Goal: Find specific page/section: Find specific page/section

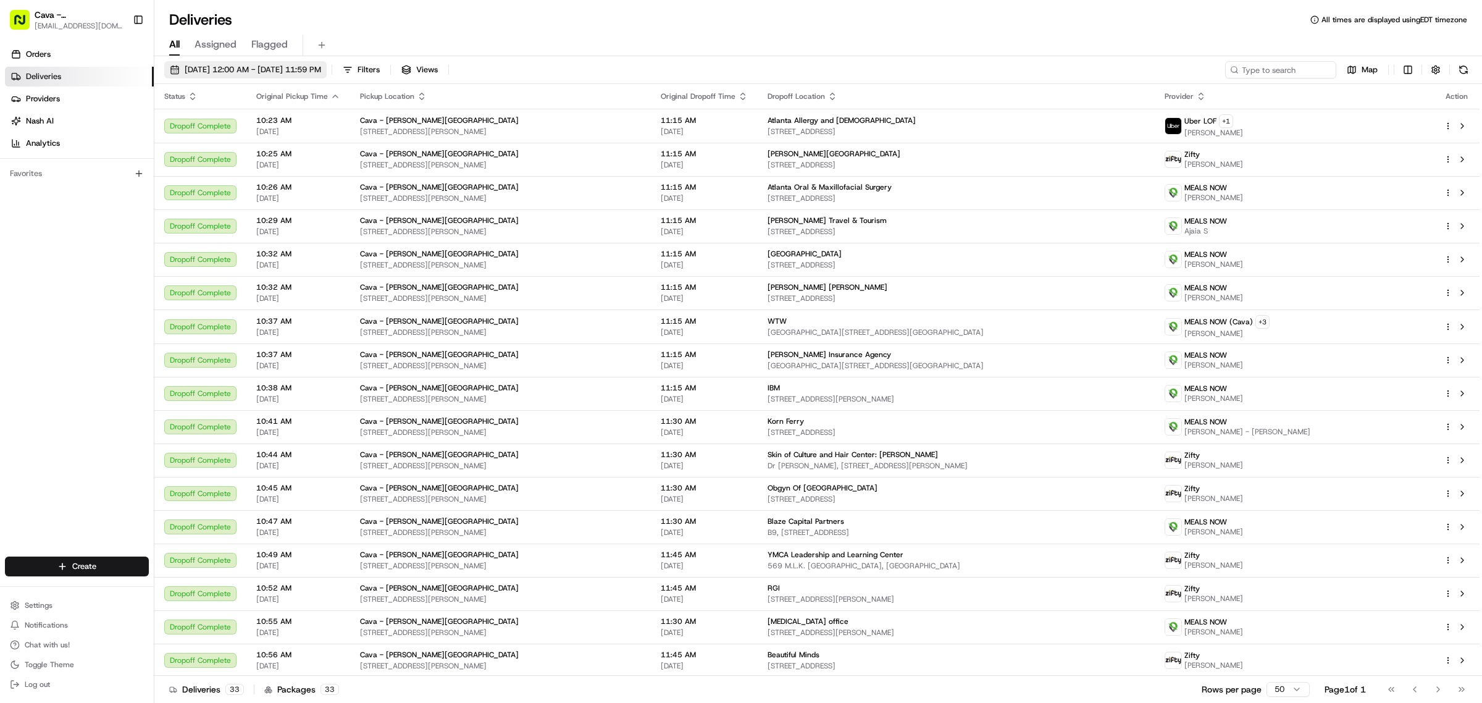
click at [228, 65] on span "[DATE] 12:00 AM - [DATE] 11:59 PM" at bounding box center [253, 69] width 136 height 11
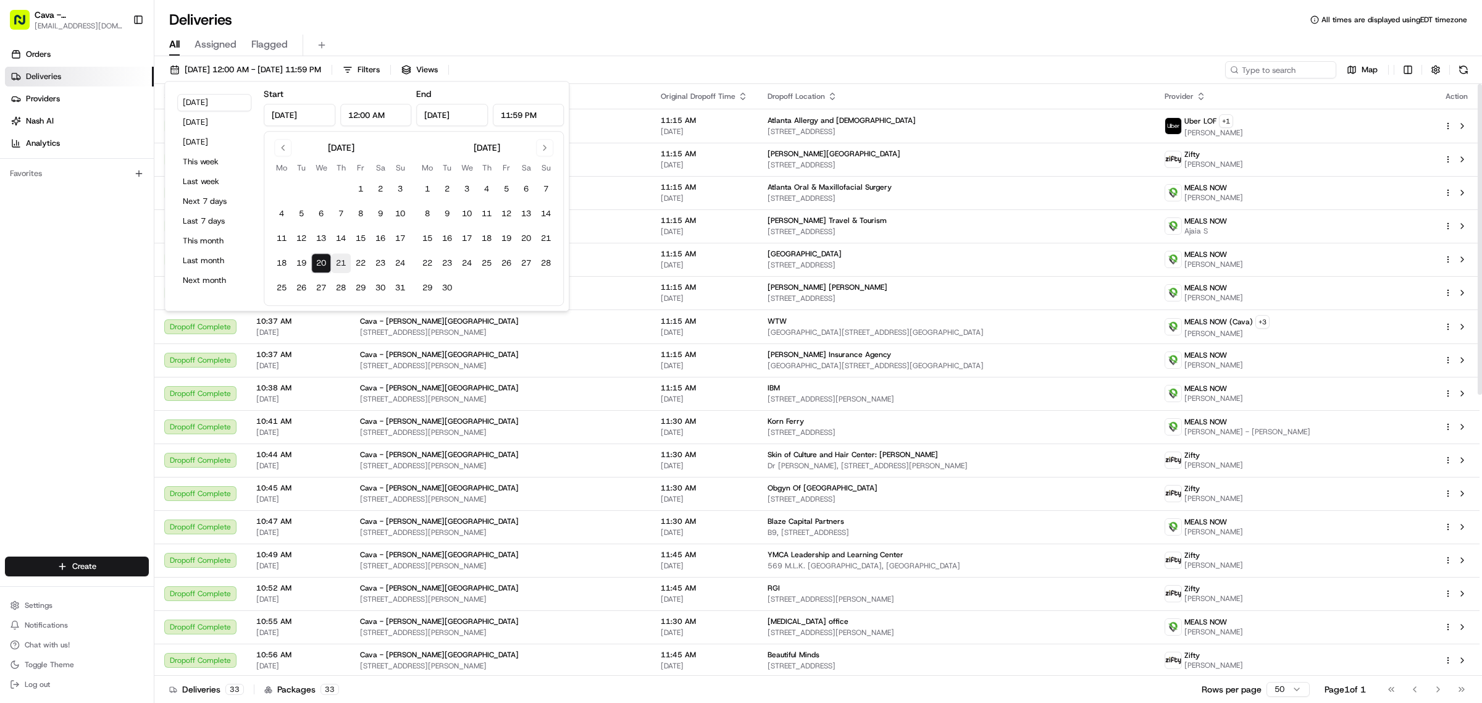
click at [343, 260] on button "21" at bounding box center [341, 263] width 20 height 20
type input "[DATE]"
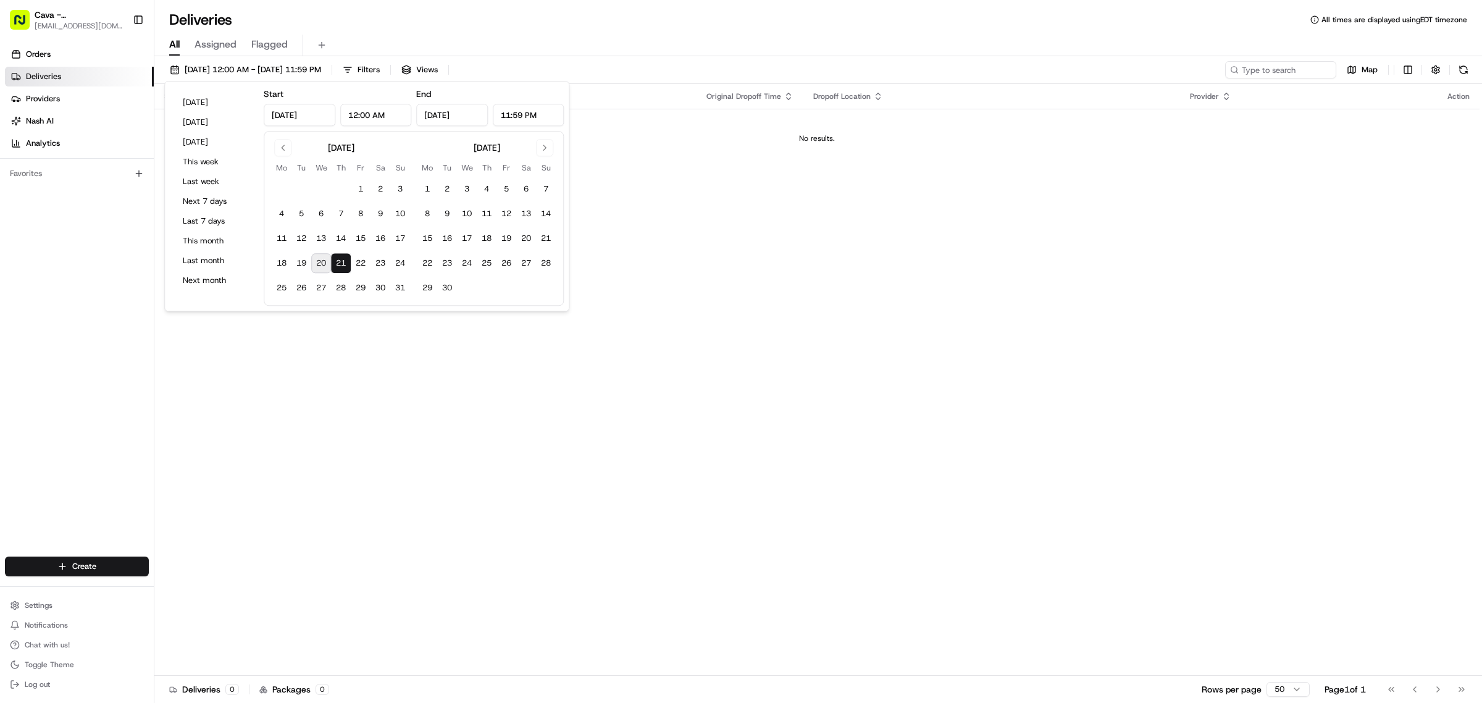
click at [503, 20] on div "Deliveries All times are displayed using EDT timezone" at bounding box center [817, 20] width 1327 height 20
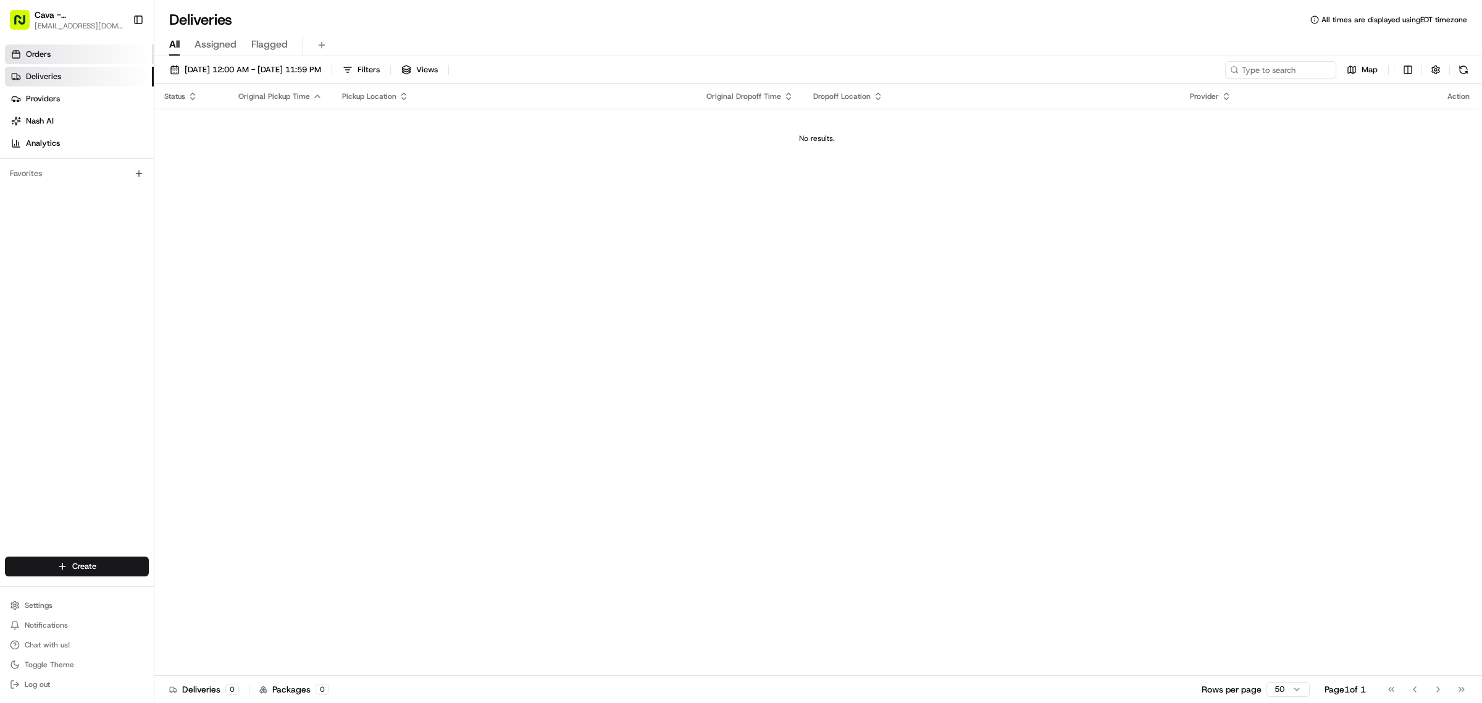
click at [68, 61] on link "Orders" at bounding box center [79, 54] width 149 height 20
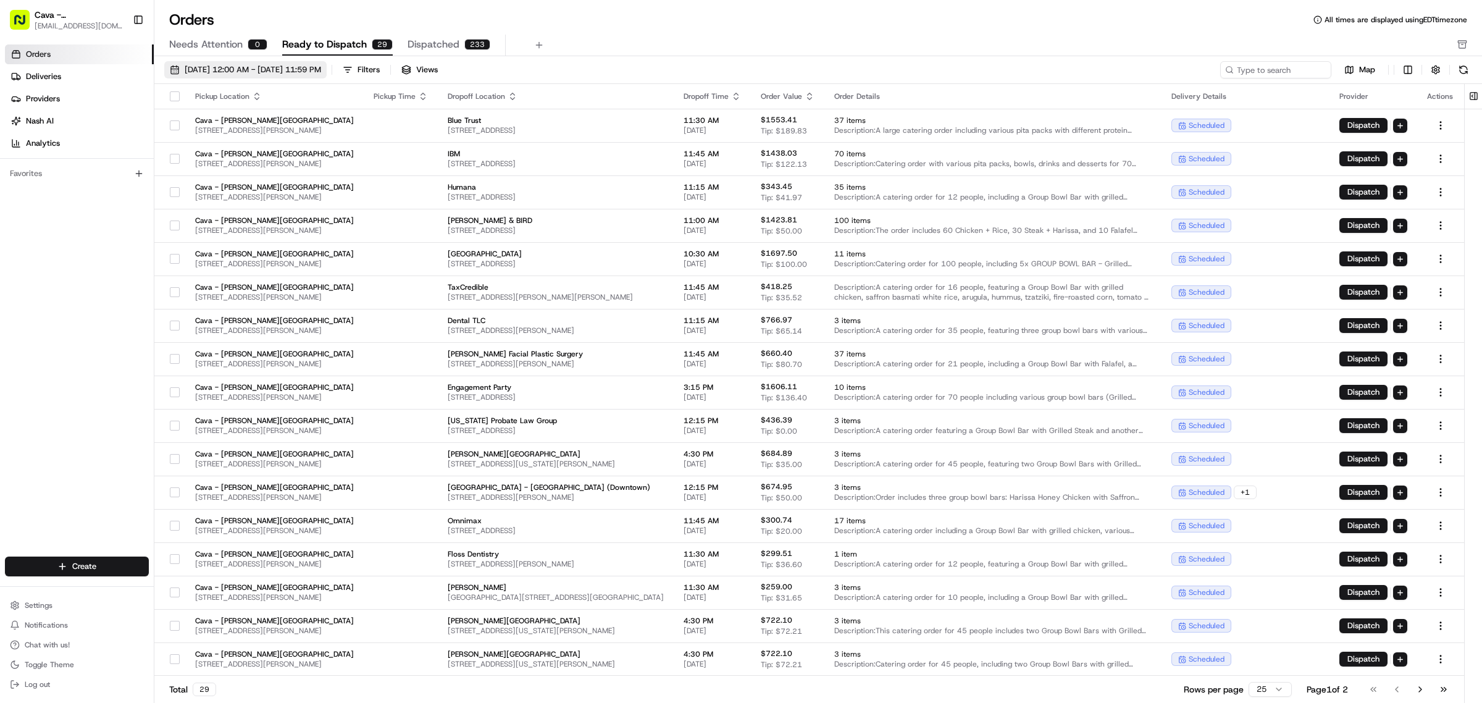
click at [321, 69] on span "[DATE] 12:00 AM - [DATE] 11:59 PM" at bounding box center [253, 69] width 136 height 11
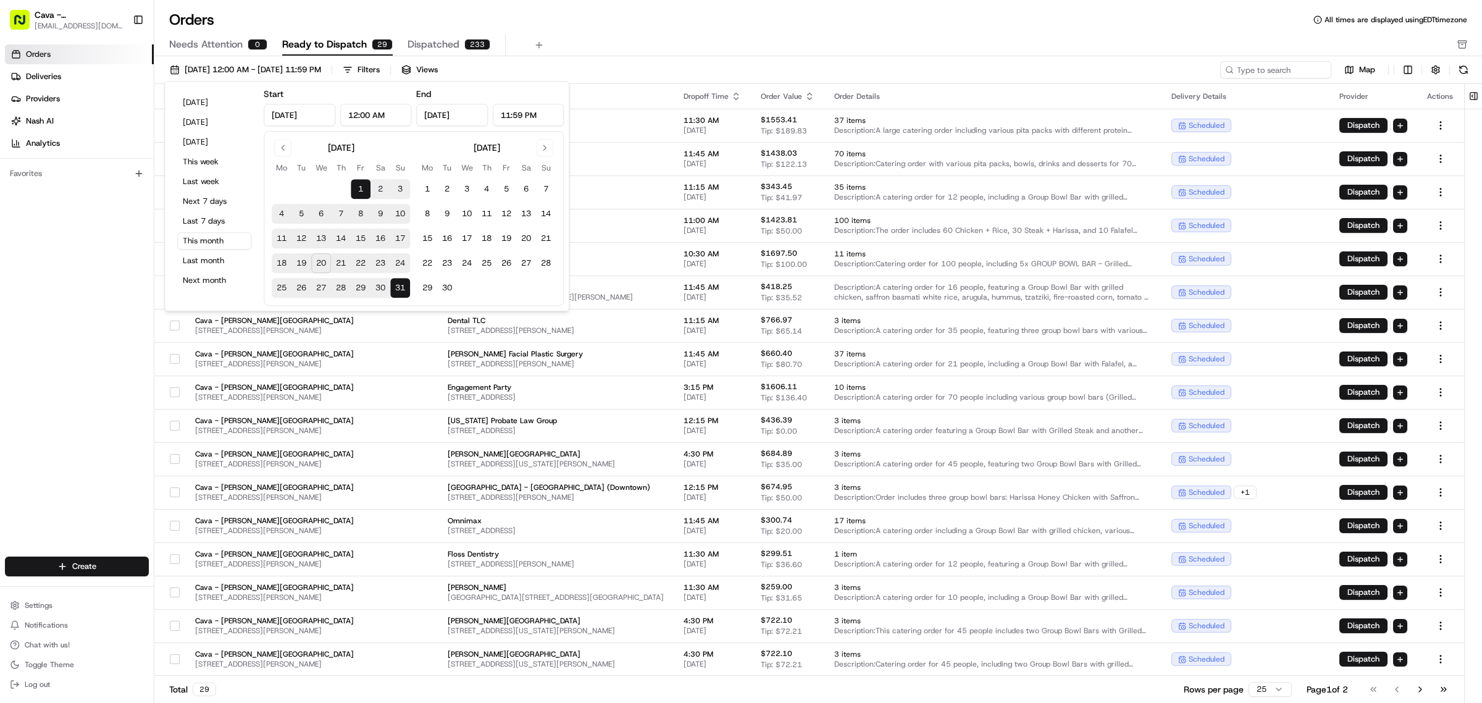
click at [338, 262] on button "21" at bounding box center [341, 263] width 20 height 20
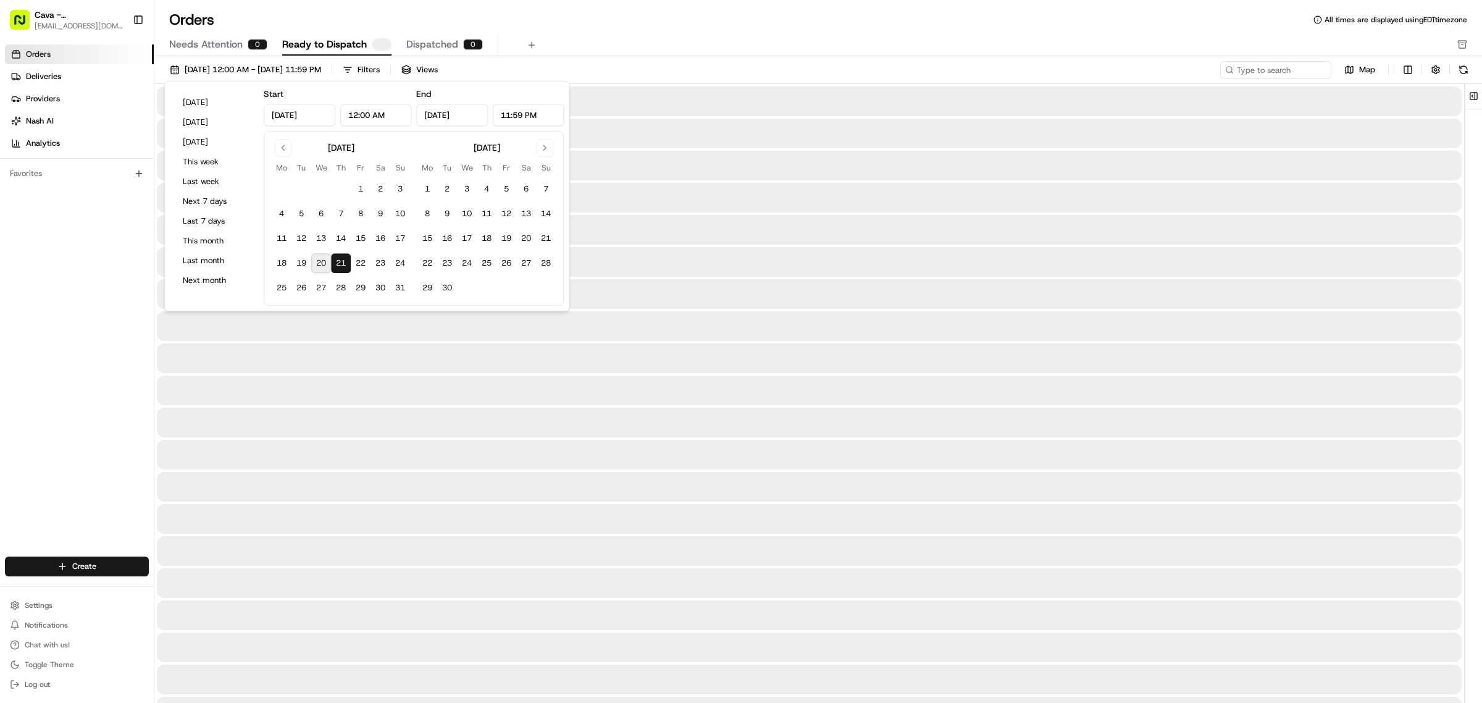
type input "[DATE]"
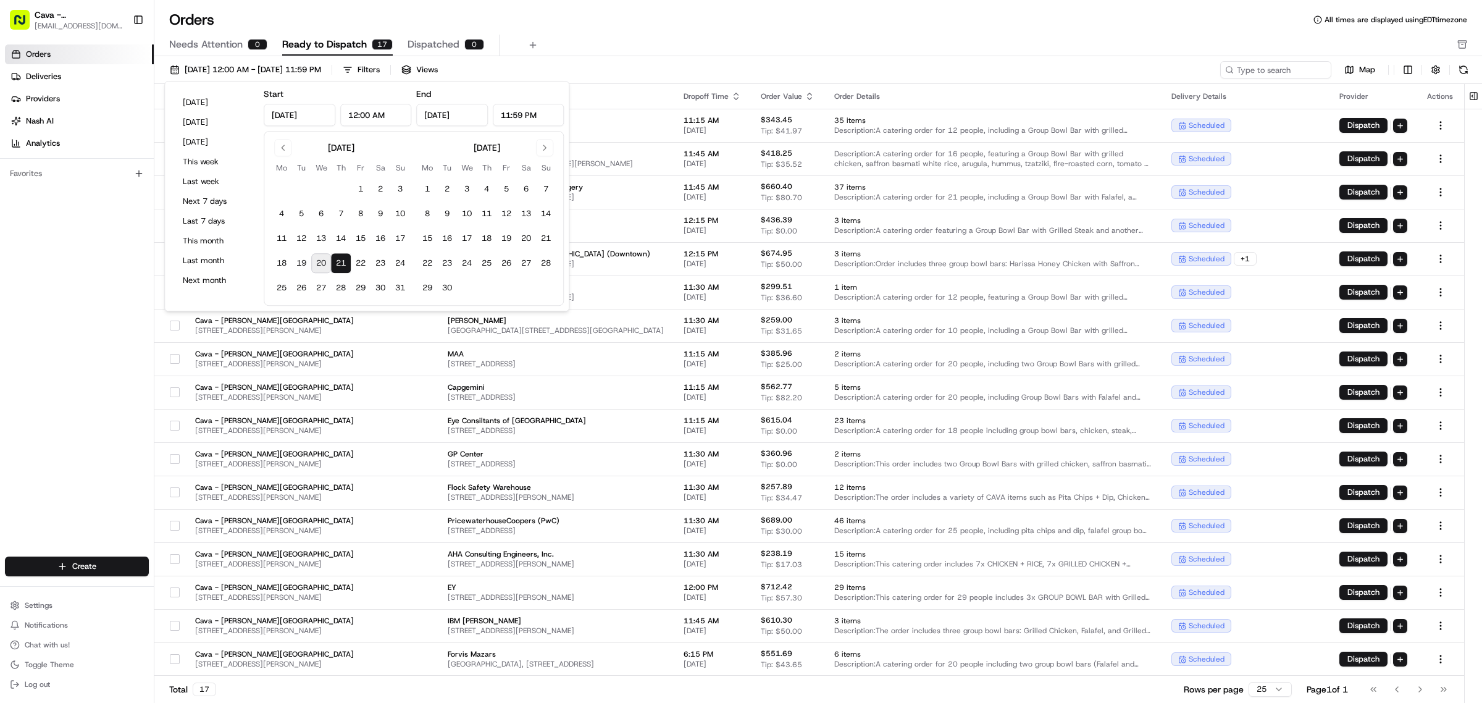
click at [752, 33] on div "Orders All times are displayed using EDT timezone Needs Attention 0 Ready to Di…" at bounding box center [817, 33] width 1327 height 46
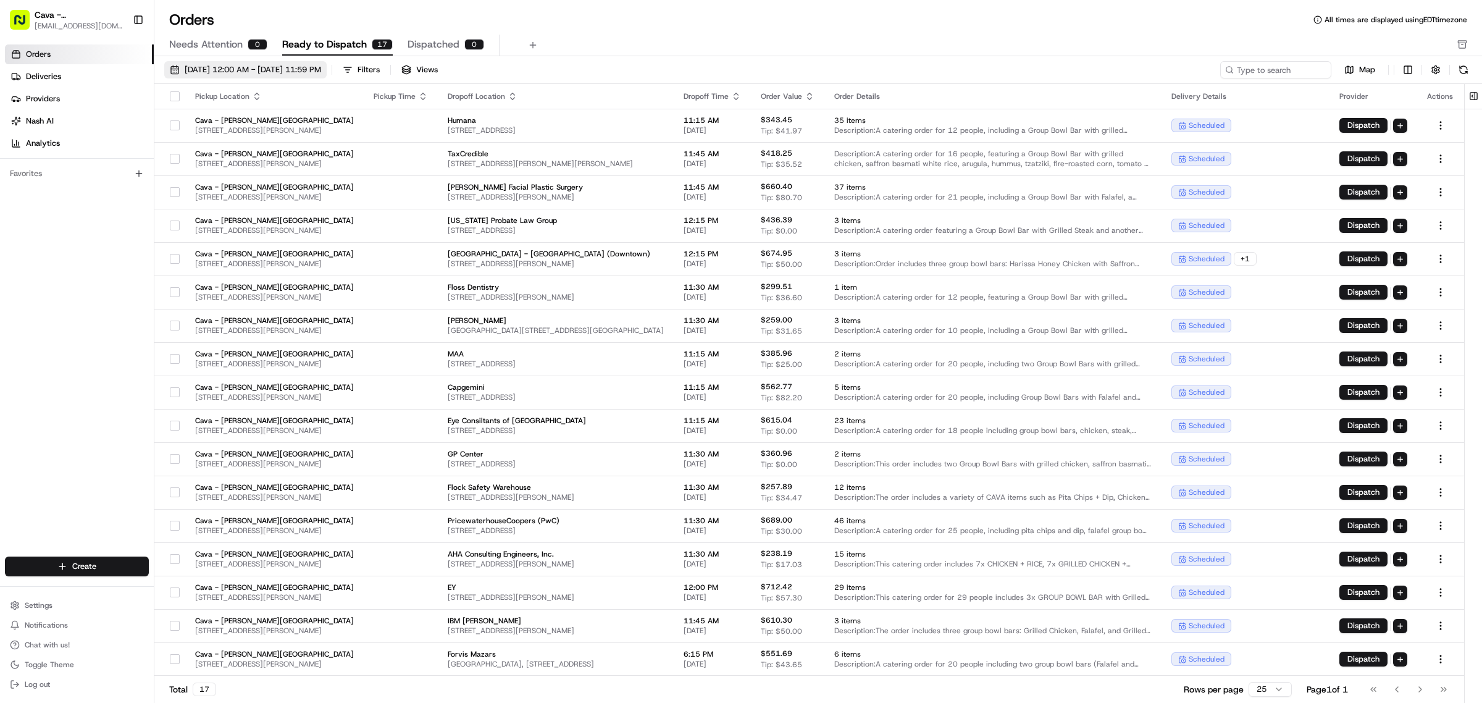
click at [321, 75] on span "[DATE] 12:00 AM - [DATE] 11:59 PM" at bounding box center [253, 69] width 136 height 11
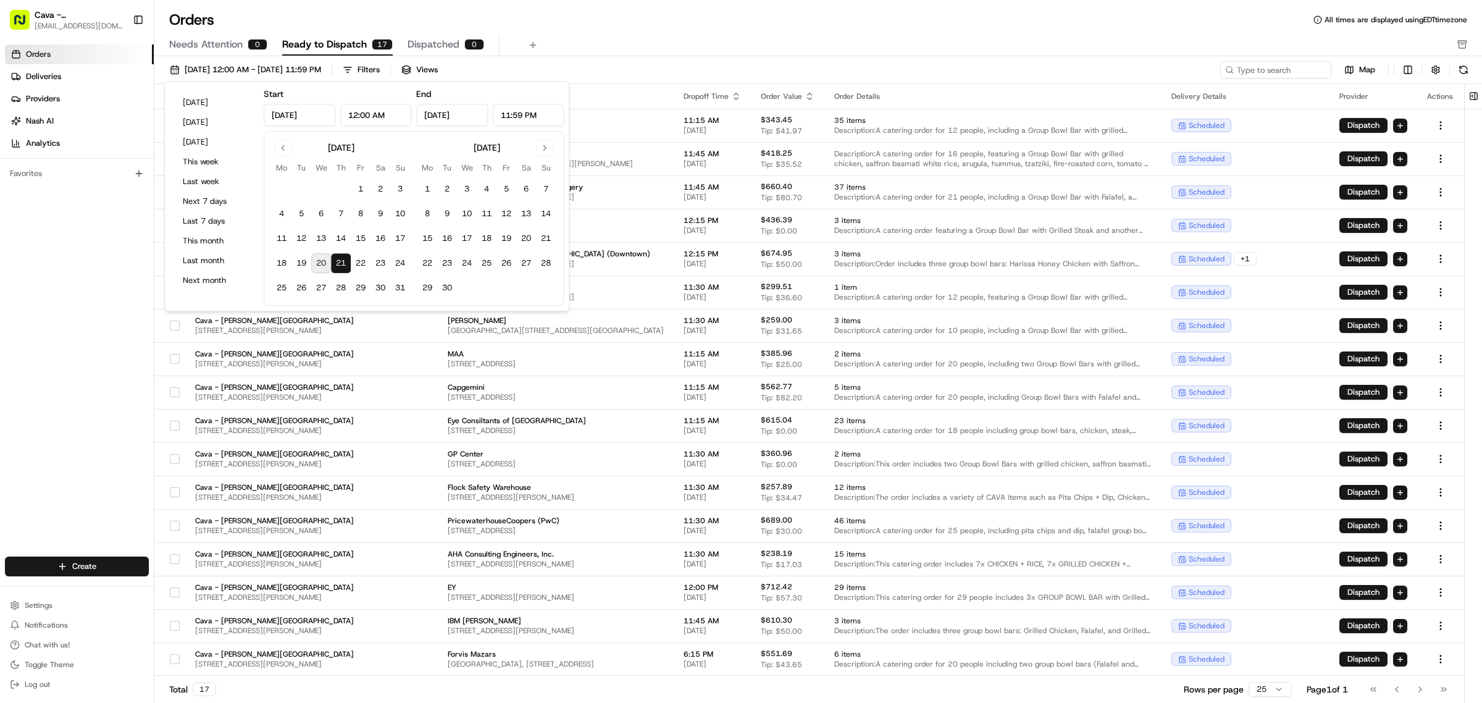
click at [1227, 69] on icon at bounding box center [1229, 69] width 9 height 9
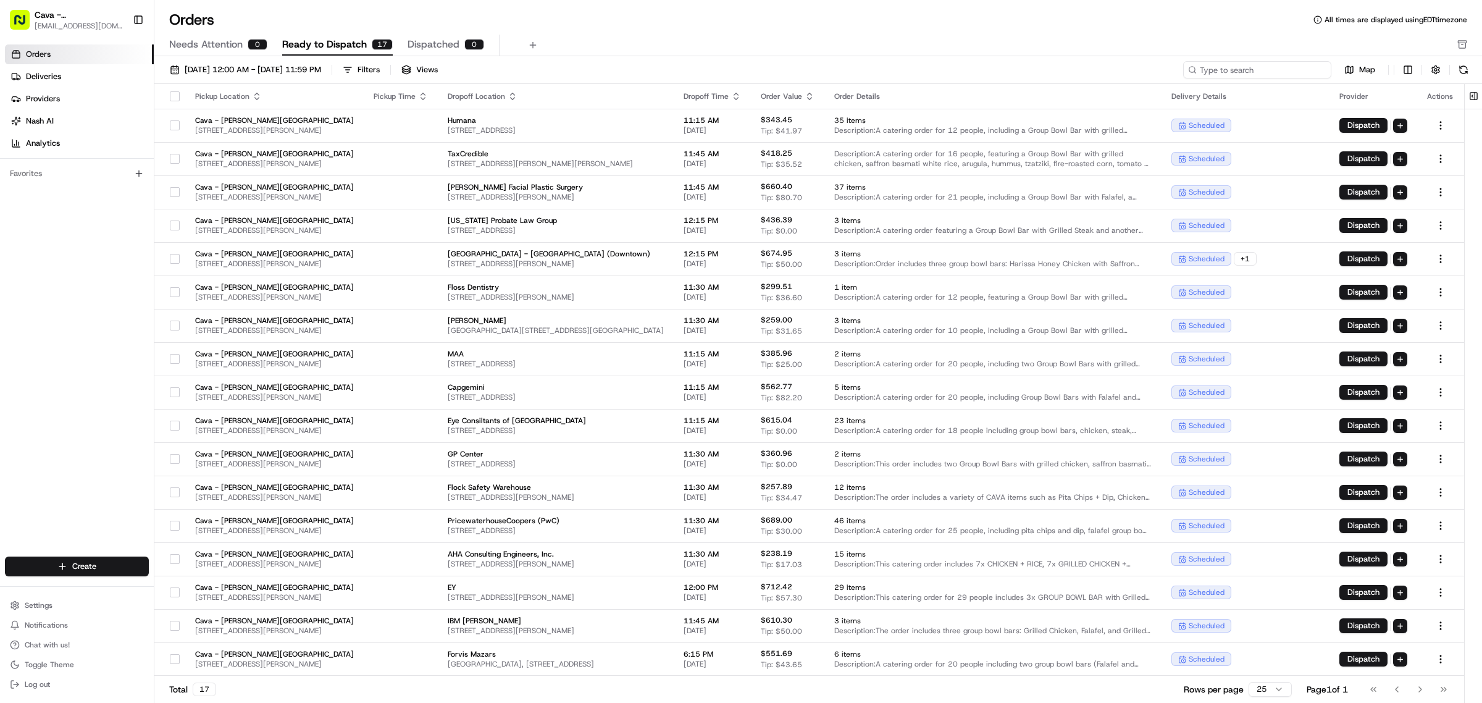
click at [1257, 72] on input at bounding box center [1257, 69] width 148 height 17
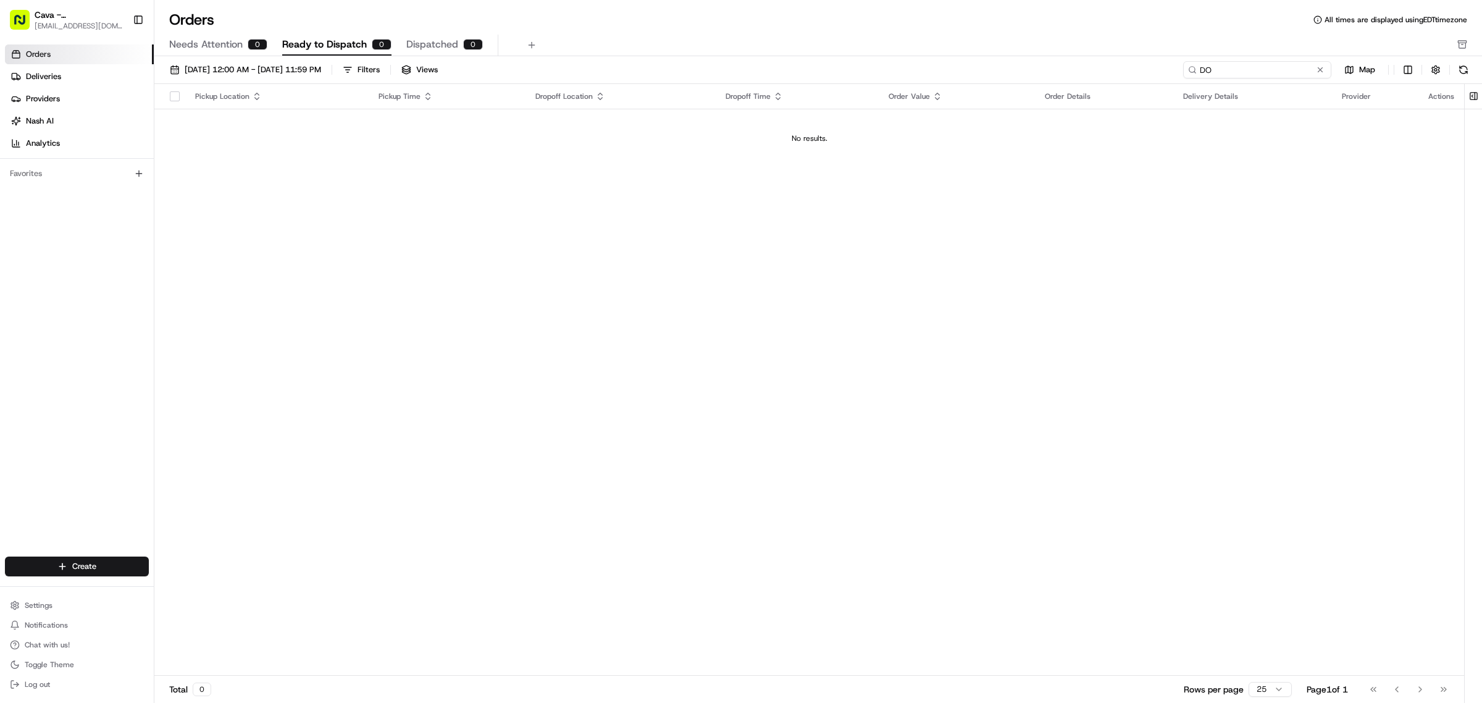
type input "D"
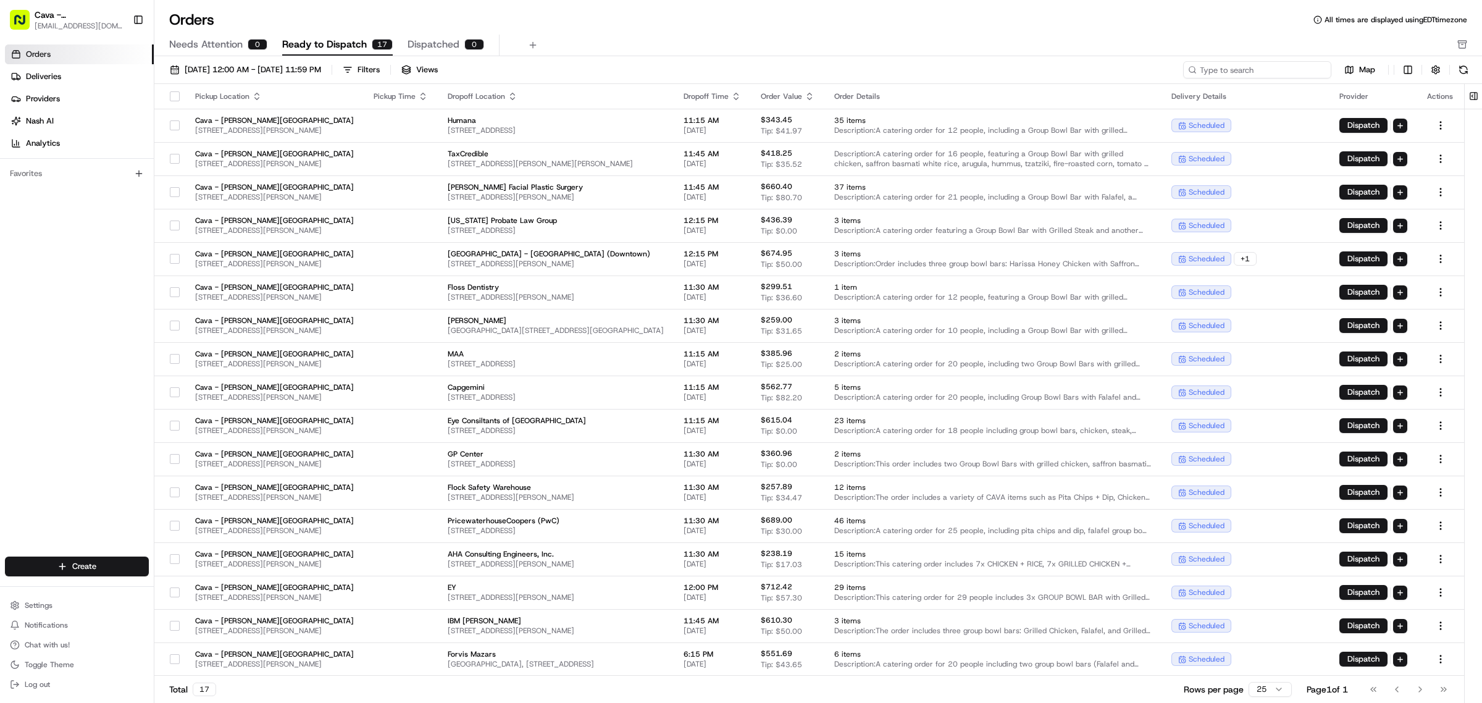
click at [1296, 69] on input at bounding box center [1257, 69] width 148 height 17
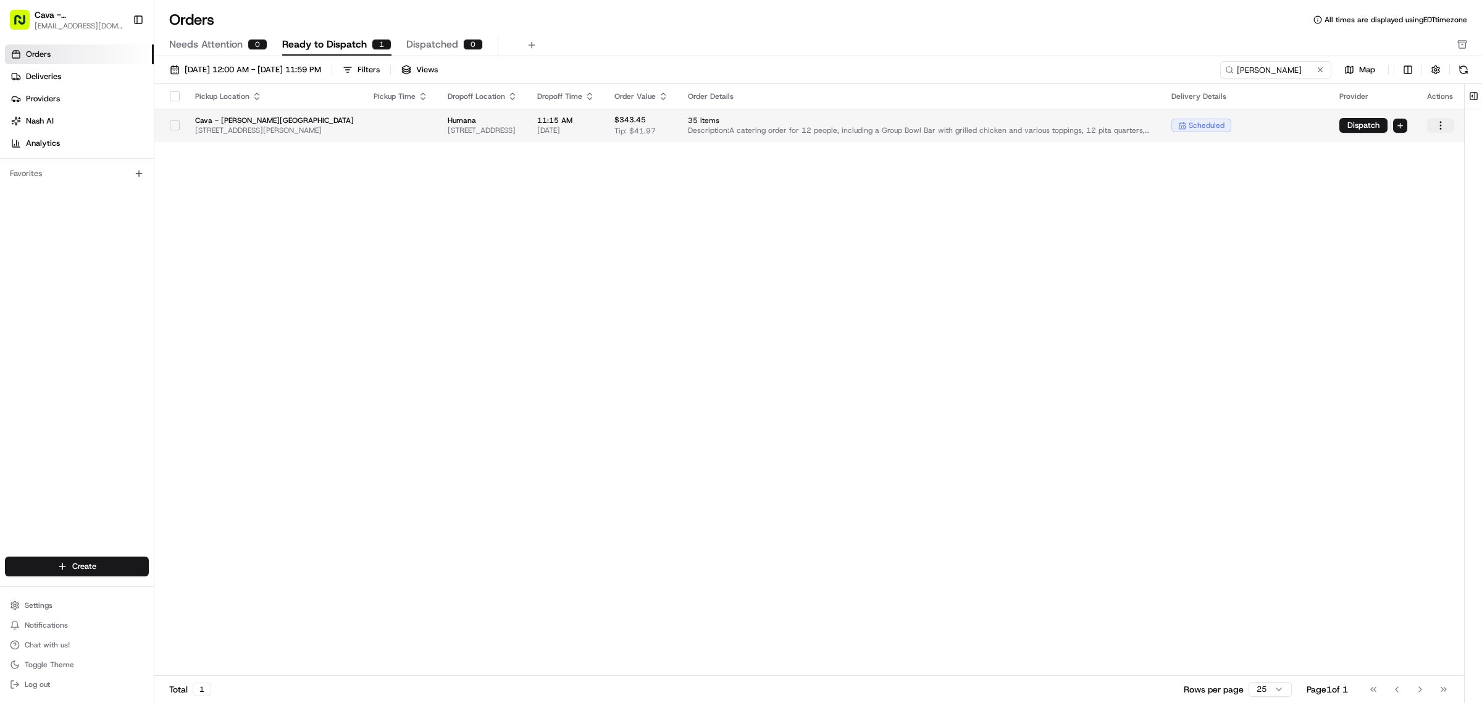
click at [1437, 128] on html "Cava - [PERSON_NAME][GEOGRAPHIC_DATA] [EMAIL_ADDRESS][DOMAIN_NAME] Toggle Sideb…" at bounding box center [741, 351] width 1482 height 703
click at [1397, 242] on div "Archive" at bounding box center [1412, 241] width 132 height 19
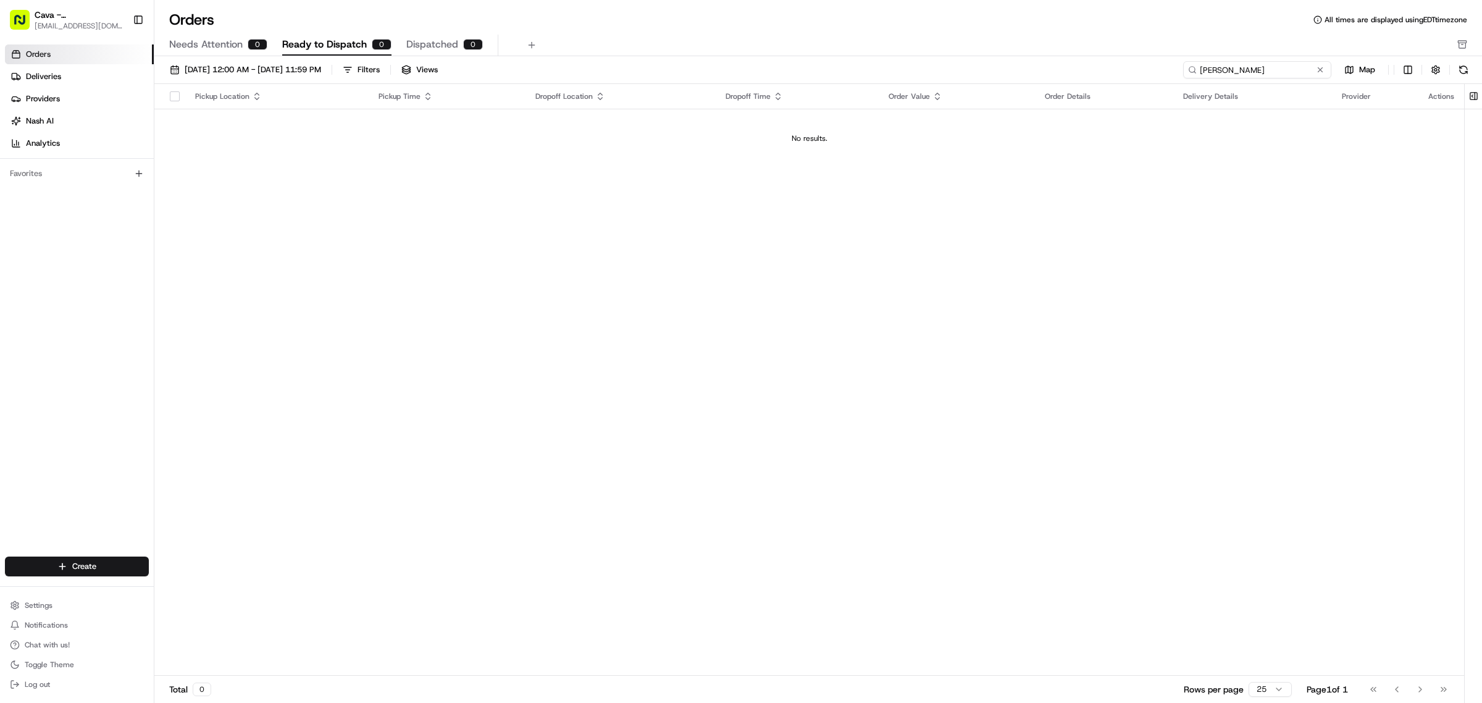
drag, startPoint x: 1288, startPoint y: 69, endPoint x: 919, endPoint y: 65, distance: 369.2
click at [919, 65] on div "[DATE] 12:00 AM - [DATE] 11:59 PM Filters Views [PERSON_NAME] Map" at bounding box center [817, 72] width 1327 height 23
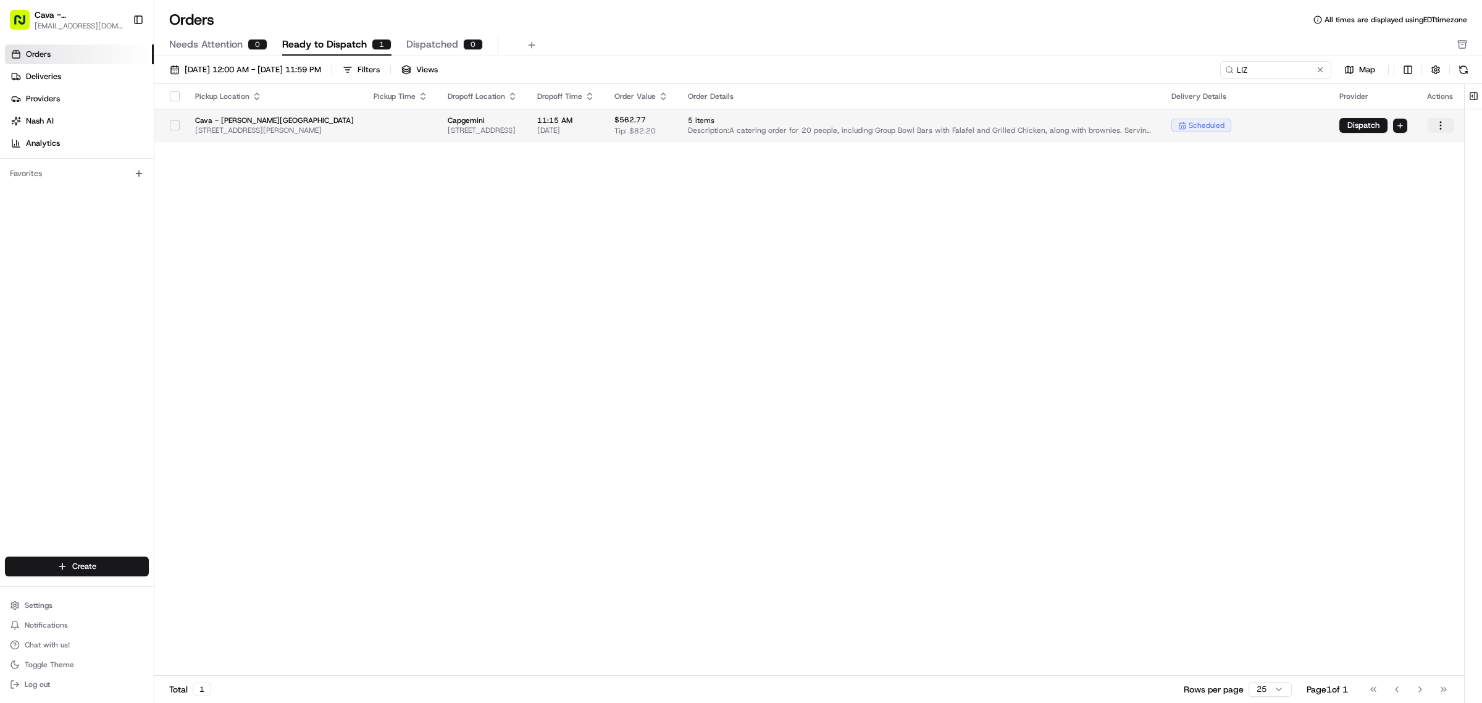
click at [1445, 127] on html "Cava - [PERSON_NAME][GEOGRAPHIC_DATA] [EMAIL_ADDRESS][DOMAIN_NAME] Toggle Sideb…" at bounding box center [741, 351] width 1482 height 703
click at [1406, 244] on div "Archive" at bounding box center [1412, 241] width 132 height 19
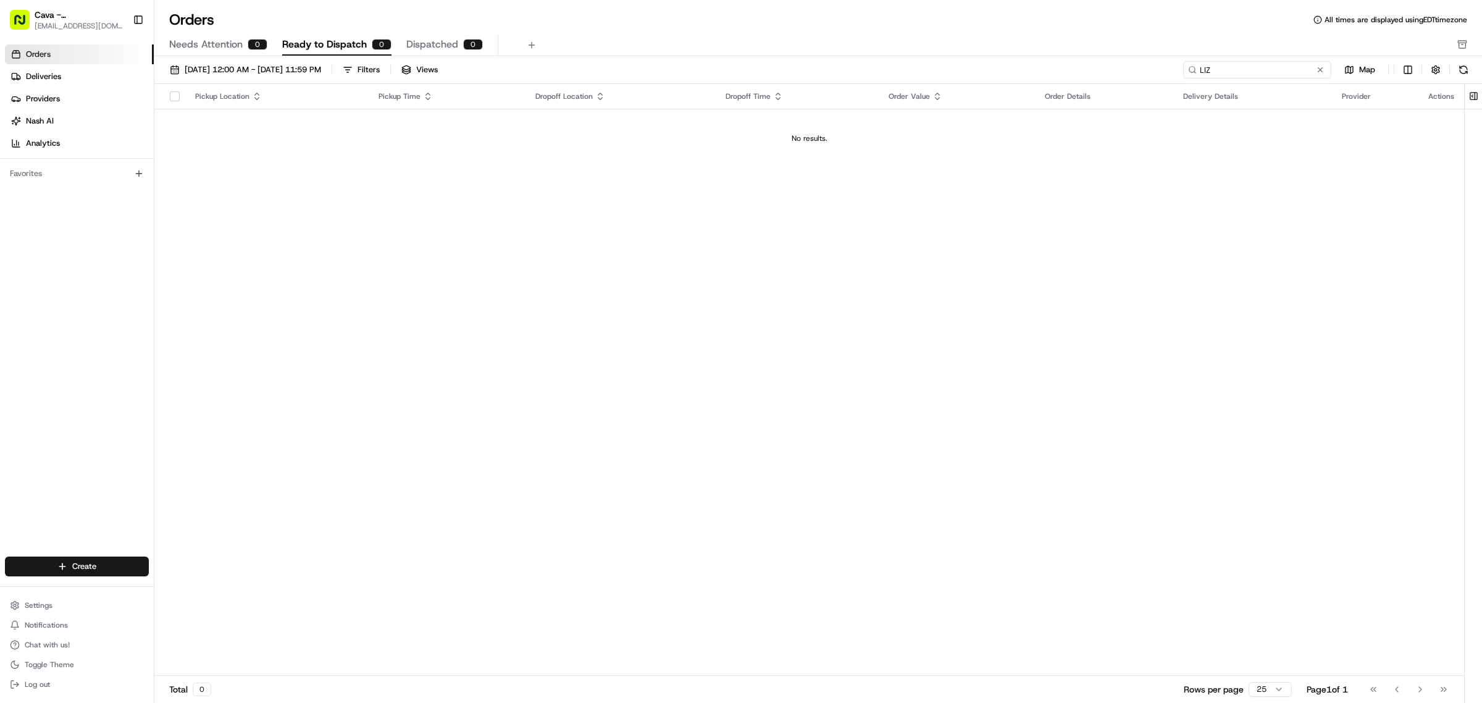
drag, startPoint x: 1285, startPoint y: 72, endPoint x: 1111, endPoint y: 67, distance: 174.2
click at [1135, 68] on div "[DATE] 12:00 AM - [DATE] 11:59 PM Filters Views LIZ Map" at bounding box center [817, 72] width 1327 height 23
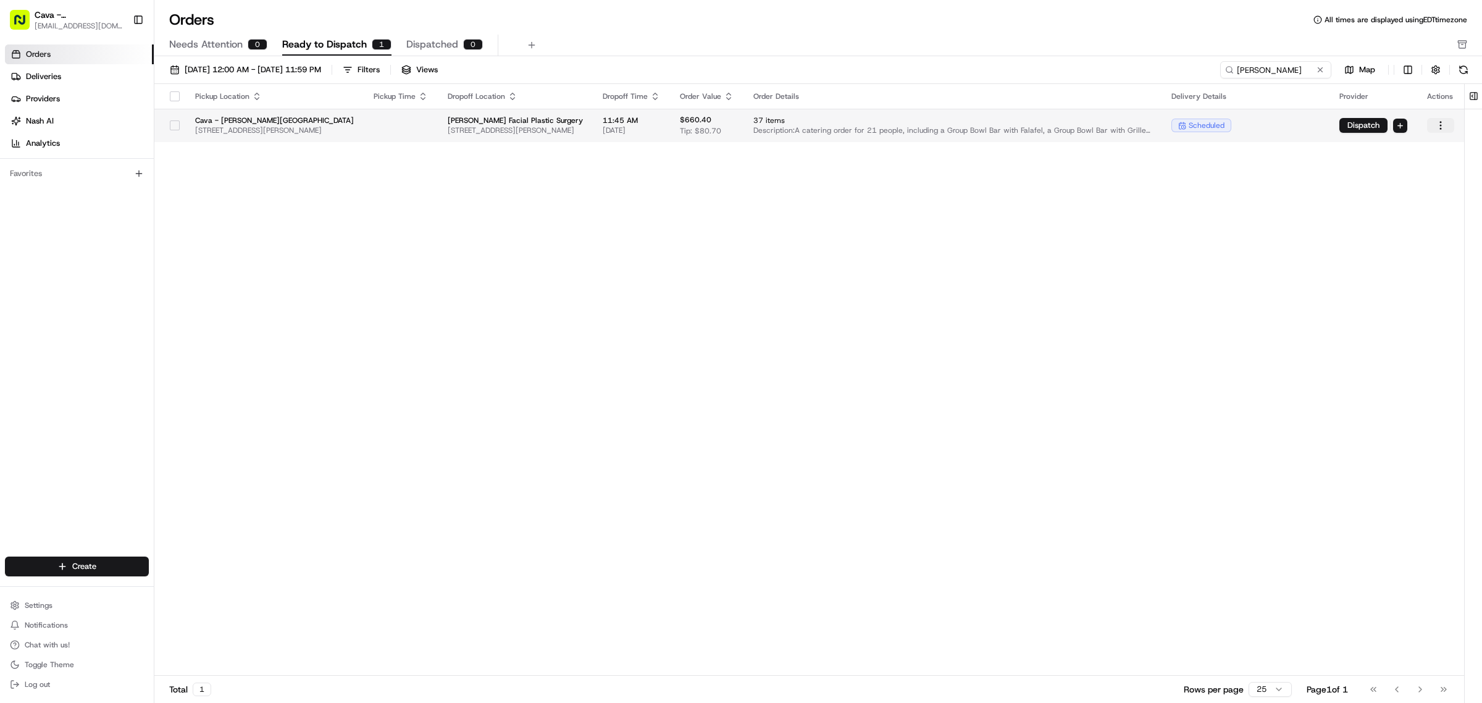
click at [1438, 127] on html "Cava - [PERSON_NAME][GEOGRAPHIC_DATA] [EMAIL_ADDRESS][DOMAIN_NAME] Toggle Sideb…" at bounding box center [741, 351] width 1482 height 703
click at [1359, 242] on div "Archive" at bounding box center [1412, 241] width 132 height 19
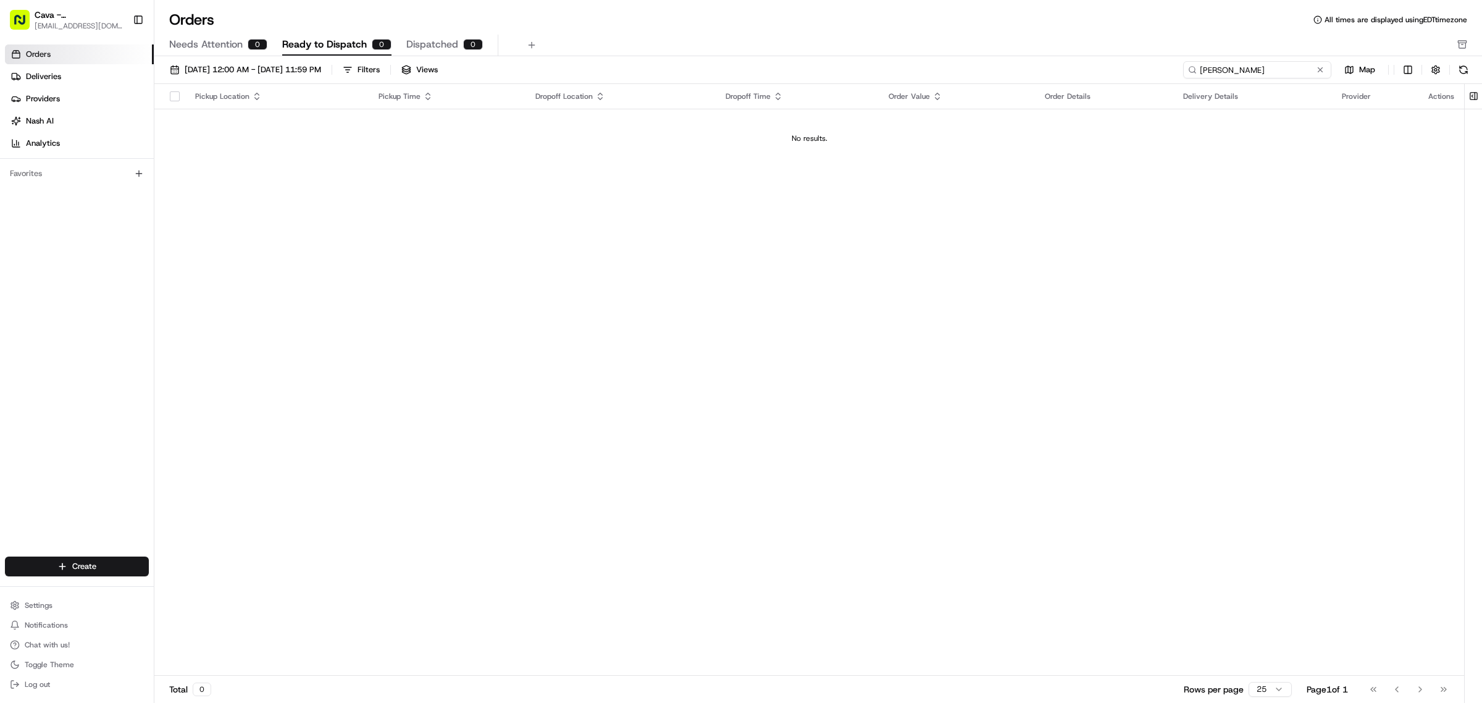
drag, startPoint x: 1241, startPoint y: 73, endPoint x: 1106, endPoint y: 74, distance: 135.8
click at [1106, 74] on div "[DATE] 12:00 AM - [DATE] 11:59 PM Filters Views [PERSON_NAME] Map" at bounding box center [817, 72] width 1327 height 23
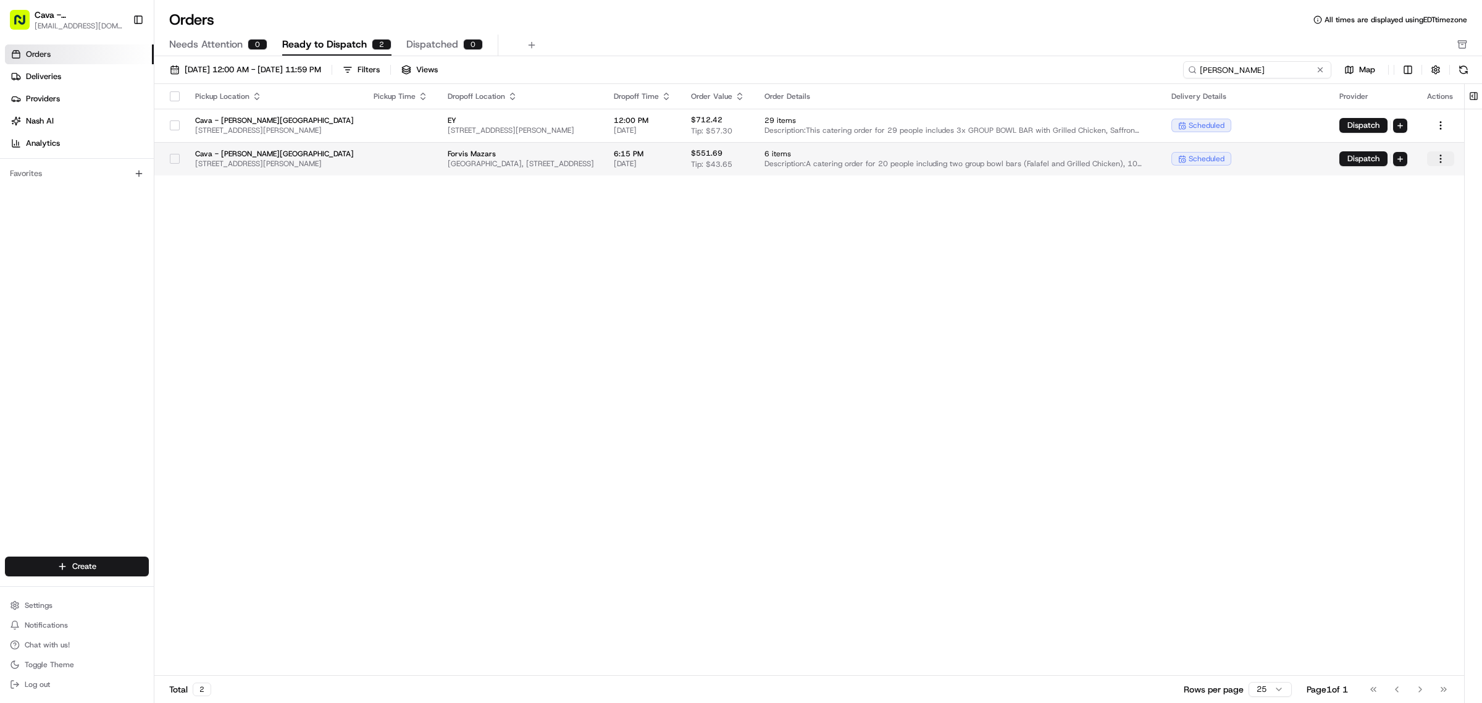
type input "[PERSON_NAME]"
click at [1439, 164] on html "Cava - [PERSON_NAME][GEOGRAPHIC_DATA] [EMAIL_ADDRESS][DOMAIN_NAME] Toggle Sideb…" at bounding box center [741, 351] width 1482 height 703
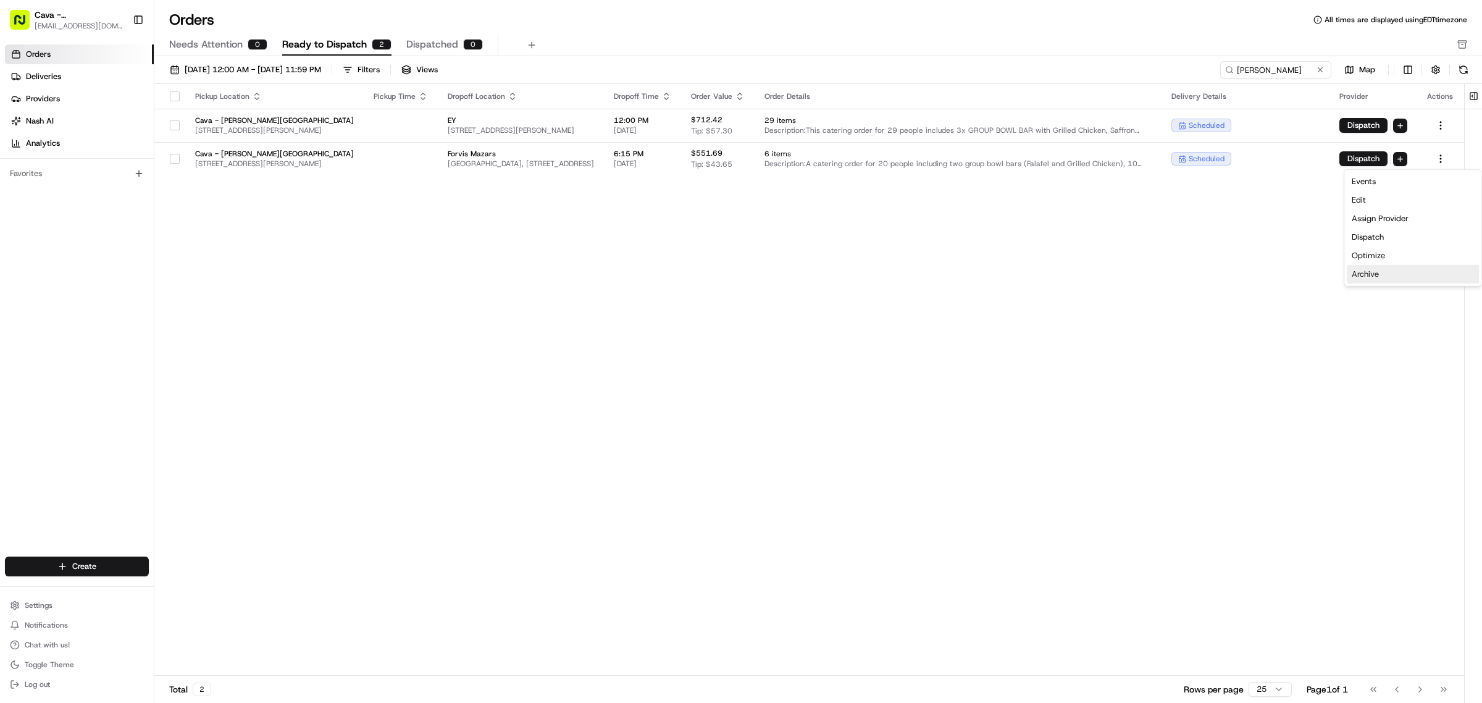
click at [1414, 270] on div "Archive" at bounding box center [1412, 274] width 132 height 19
